Goal: Go to known website: Access a specific website the user already knows

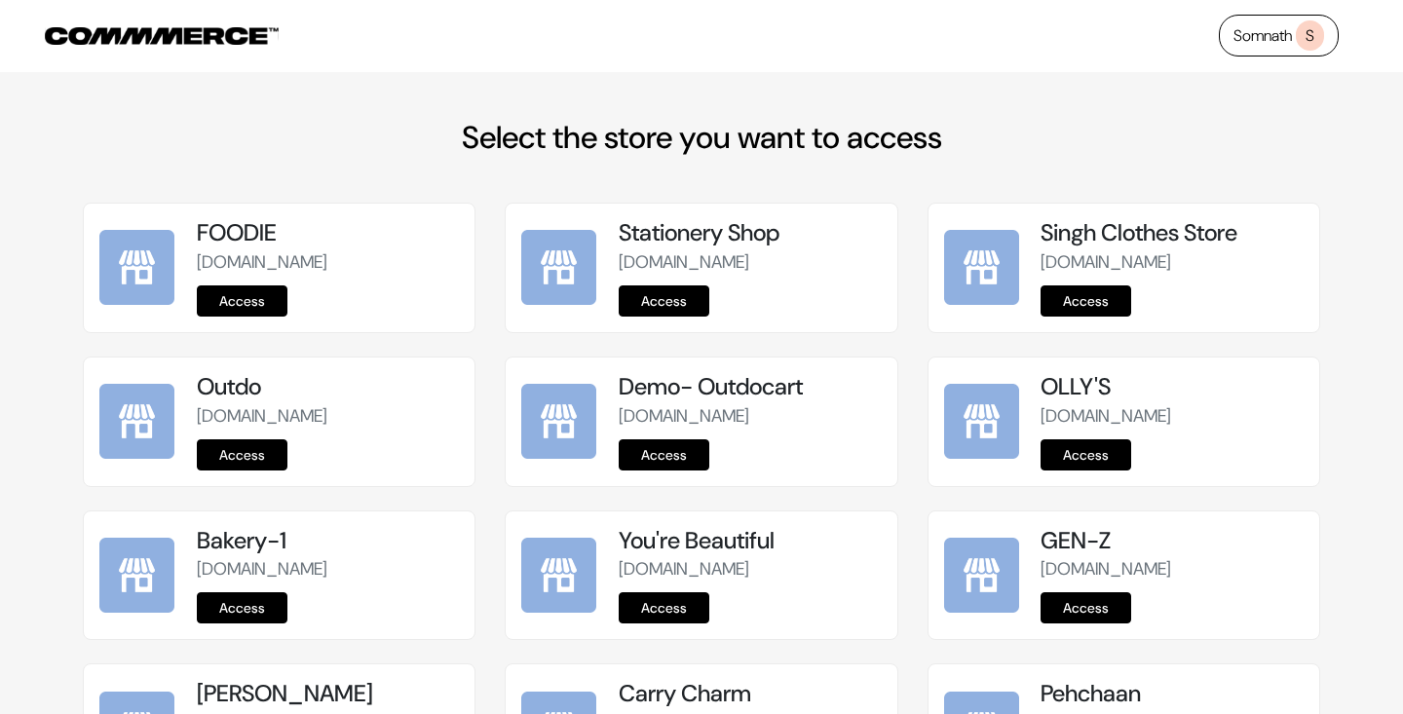
click at [1267, 32] on link "Somnath S" at bounding box center [1278, 36] width 120 height 42
click at [1311, 33] on span "S" at bounding box center [1309, 35] width 28 height 30
click at [1258, 38] on link "Somnath S" at bounding box center [1278, 36] width 120 height 42
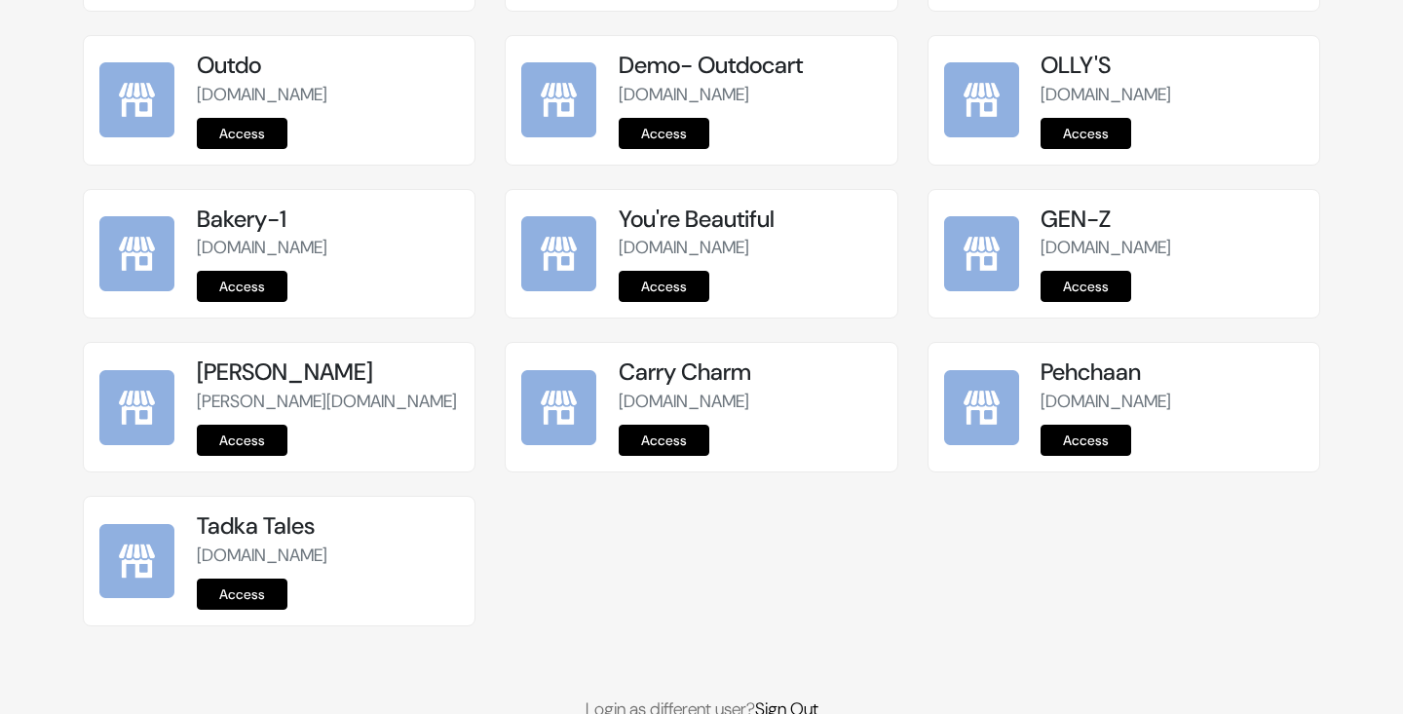
scroll to position [456, 0]
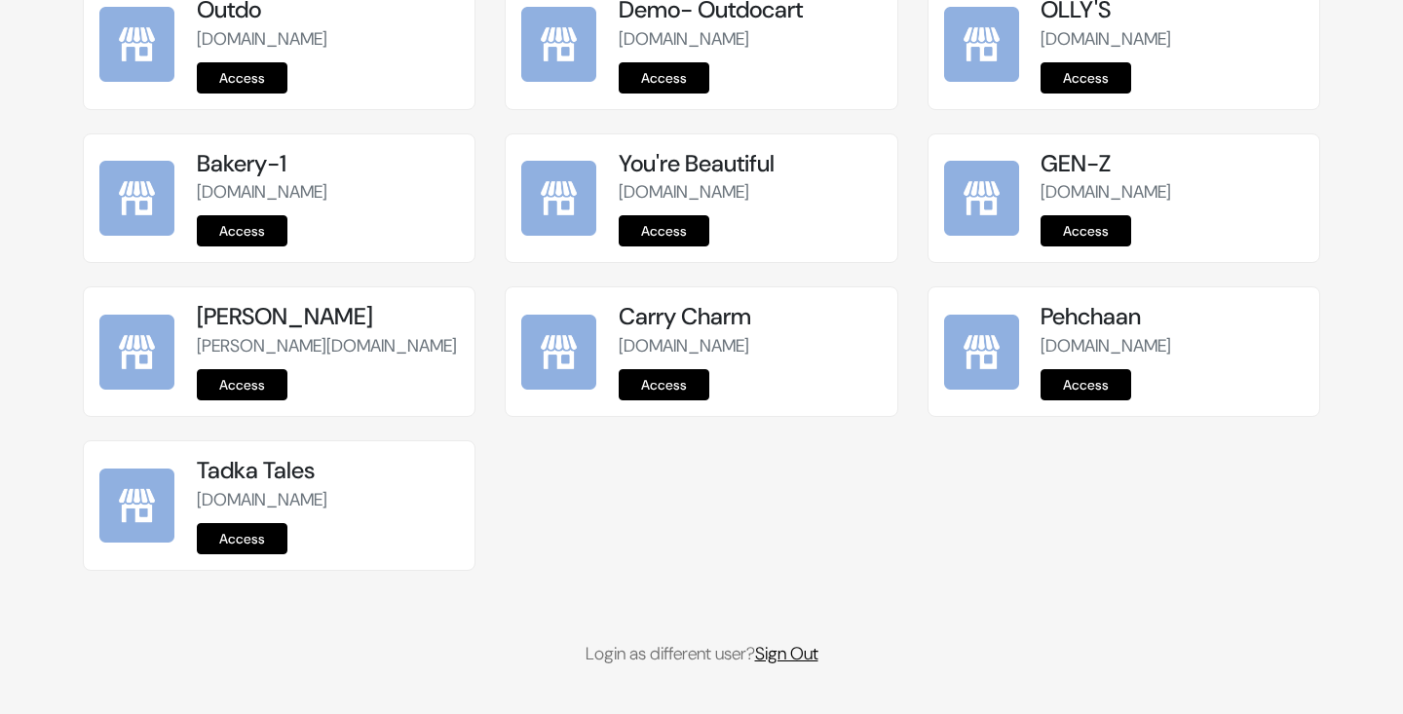
click at [800, 658] on link "Sign Out" at bounding box center [786, 653] width 63 height 23
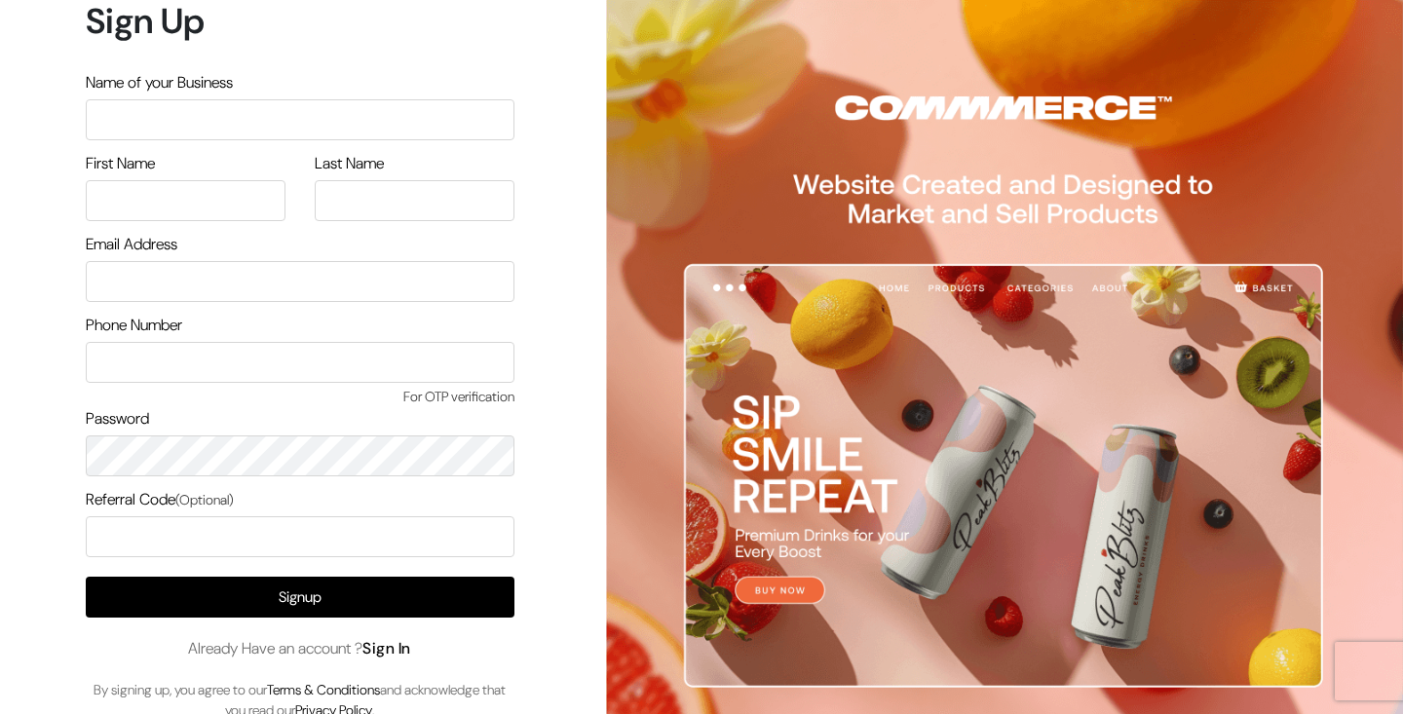
click at [399, 647] on link "Sign In" at bounding box center [386, 648] width 49 height 20
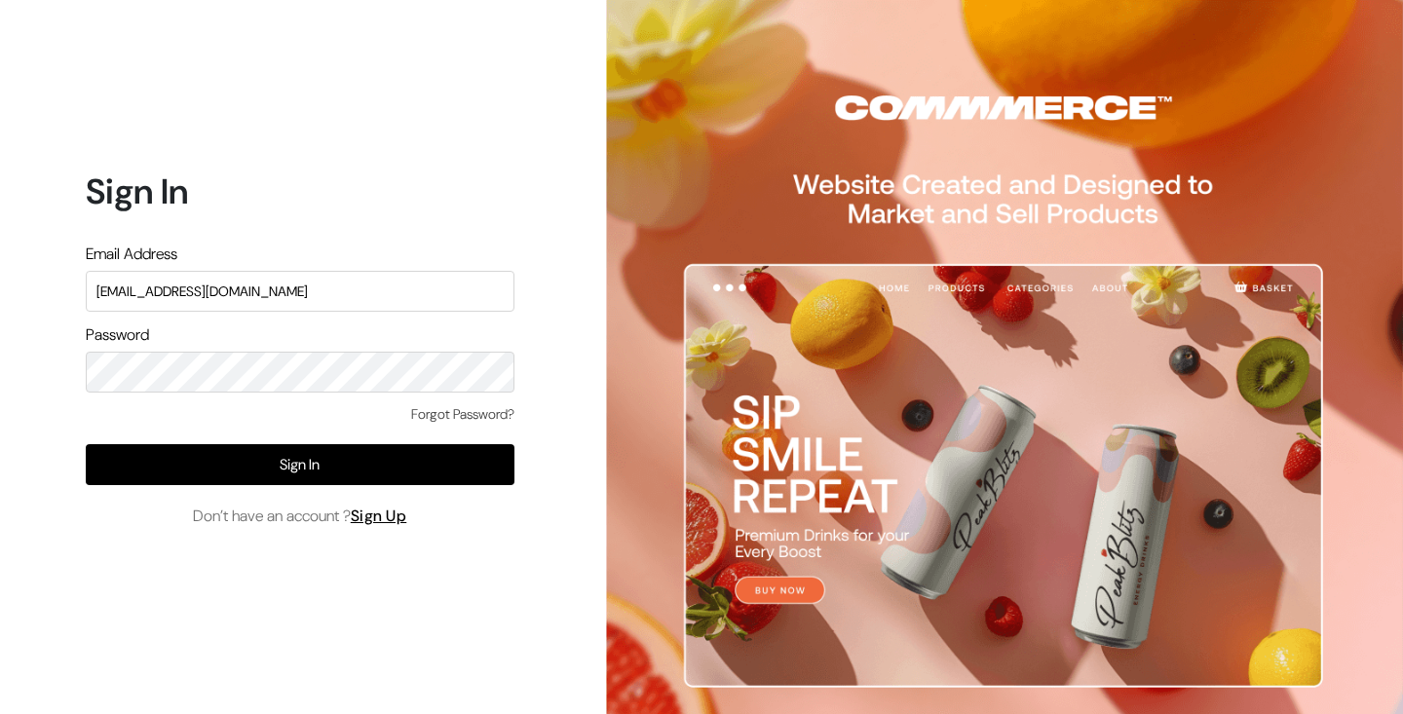
type input "[EMAIL_ADDRESS][DOMAIN_NAME]"
click at [415, 101] on div "Sign In Email Address Password Forgot Password? Sign In Don’t have an account ?…" at bounding box center [292, 357] width 584 height 714
click at [297, 281] on input "text" at bounding box center [300, 291] width 429 height 41
type input "nd@commmerce.com"
click at [307, 620] on div "Sign In Email Address nd@commmerce.com Password Forgot Password? Sign In Don’t …" at bounding box center [292, 357] width 584 height 714
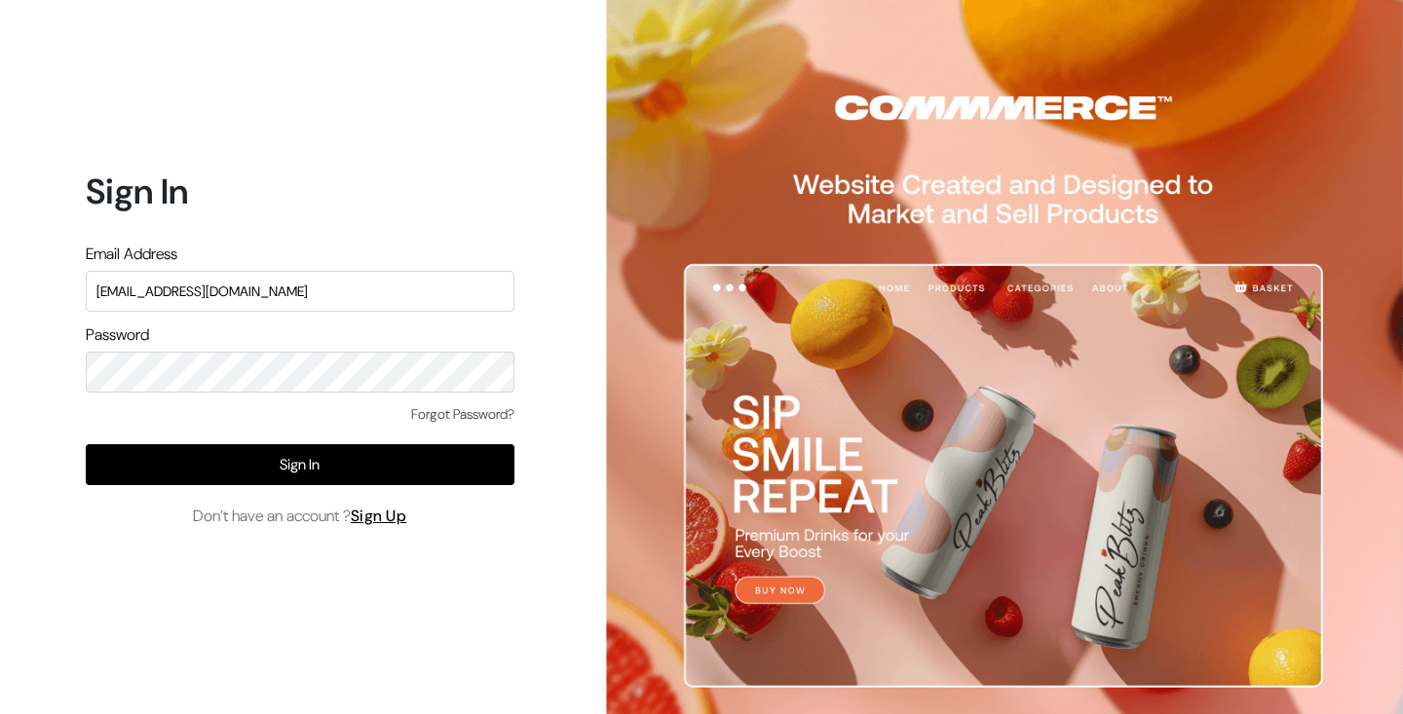
type input "[EMAIL_ADDRESS][DOMAIN_NAME]"
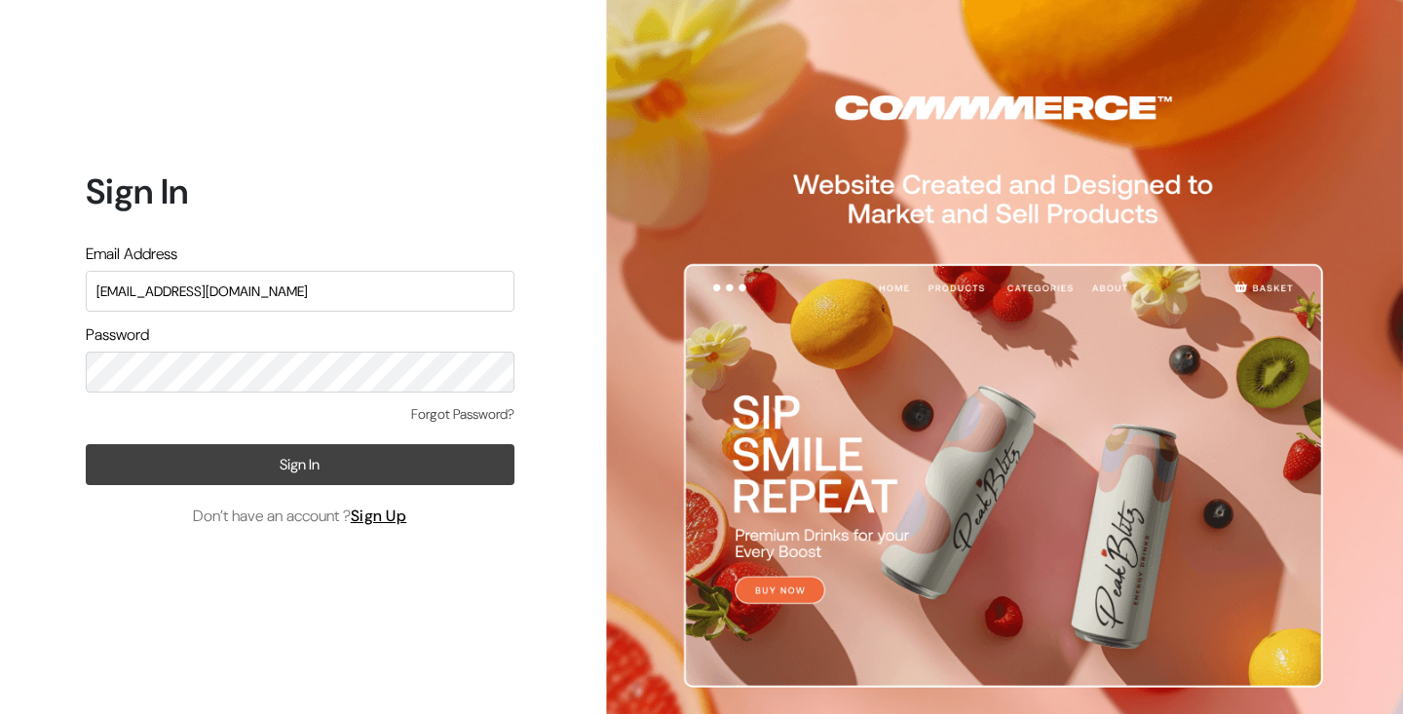
click at [397, 470] on button "Sign In" at bounding box center [300, 464] width 429 height 41
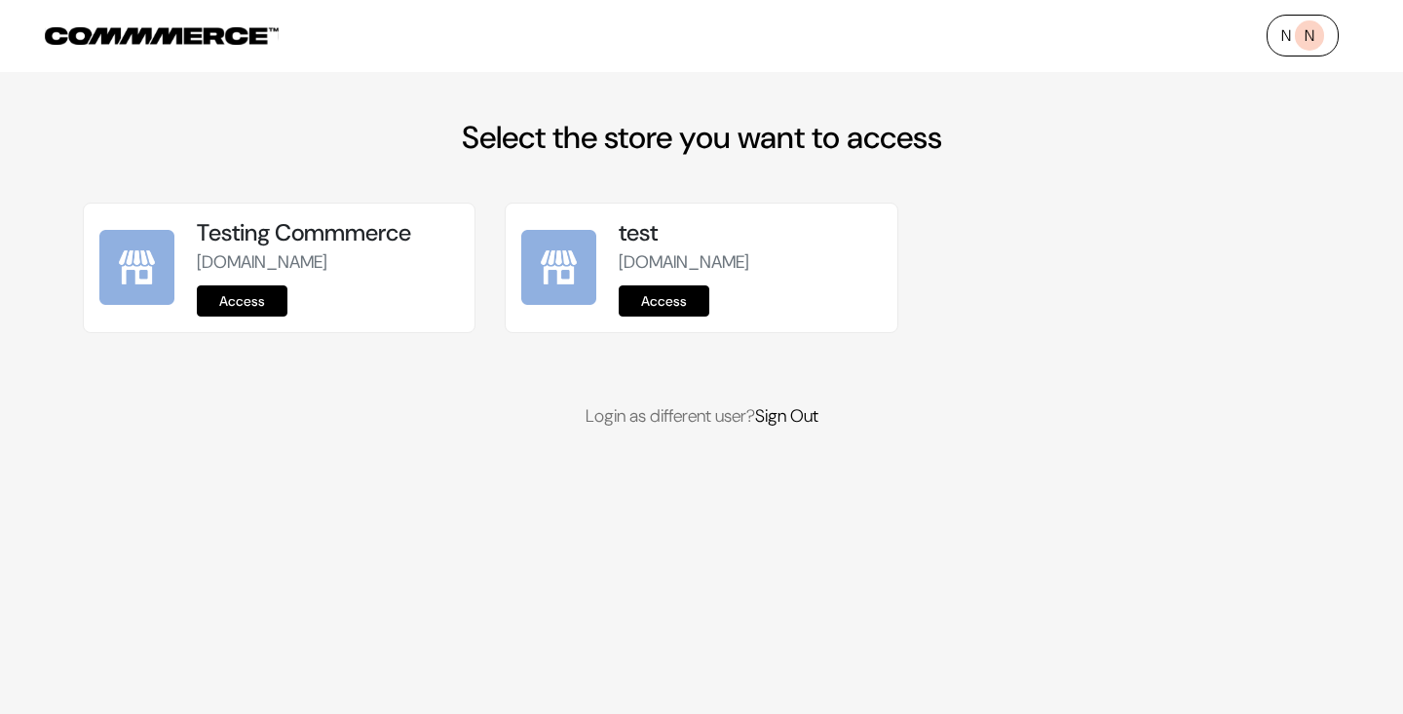
click at [268, 317] on link "Access" at bounding box center [242, 300] width 91 height 31
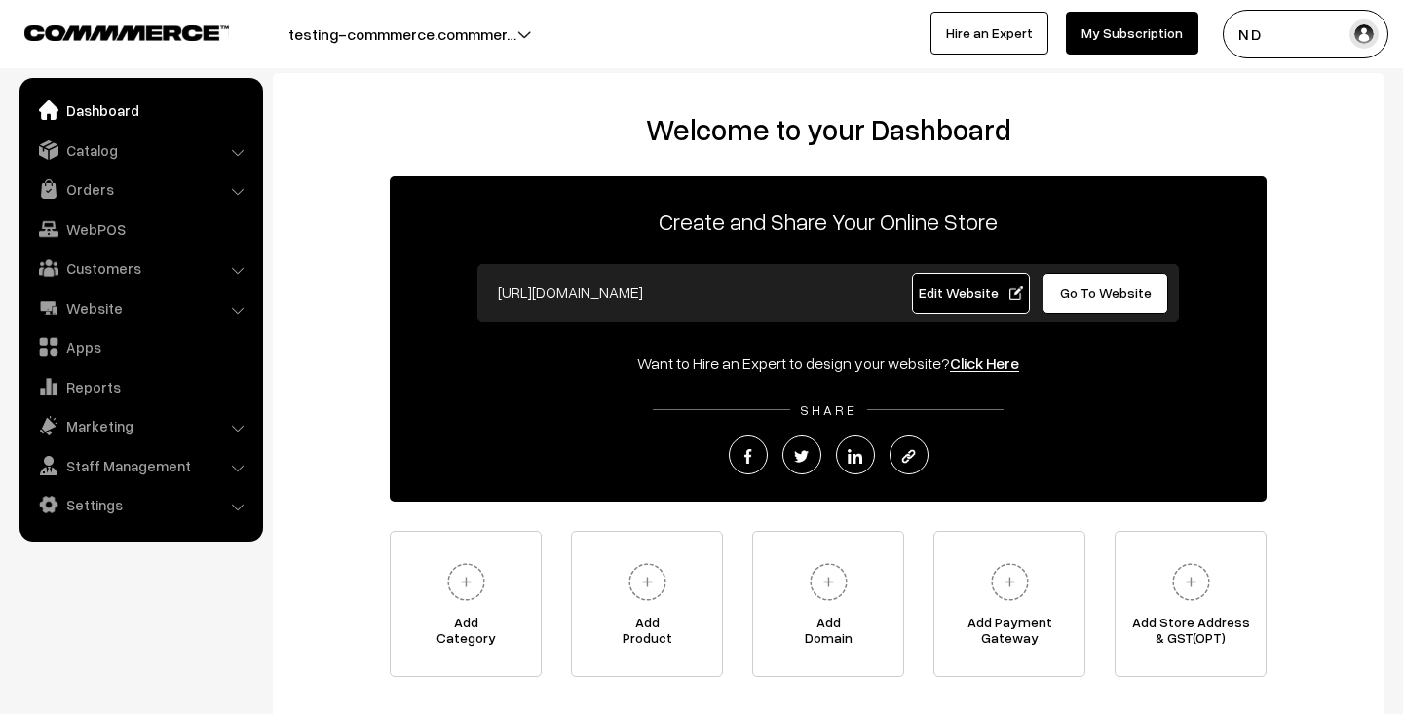
click at [998, 292] on span "Edit Website" at bounding box center [970, 292] width 104 height 17
